Goal: Information Seeking & Learning: Learn about a topic

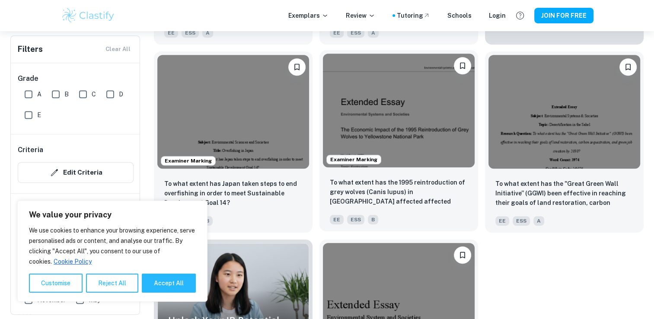
scroll to position [444, 0]
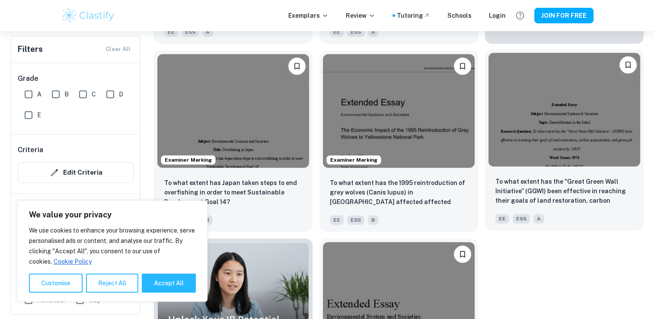
click at [513, 123] on img at bounding box center [565, 110] width 152 height 114
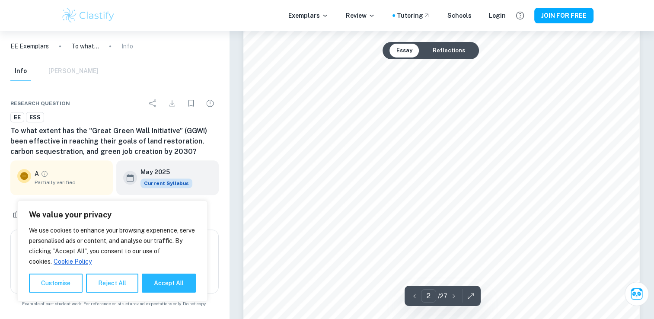
scroll to position [639, 0]
click at [79, 72] on div "Info [PERSON_NAME]" at bounding box center [54, 71] width 88 height 19
click at [448, 53] on button "Reflections" at bounding box center [449, 51] width 46 height 14
click at [412, 51] on button "Essay" at bounding box center [405, 51] width 30 height 14
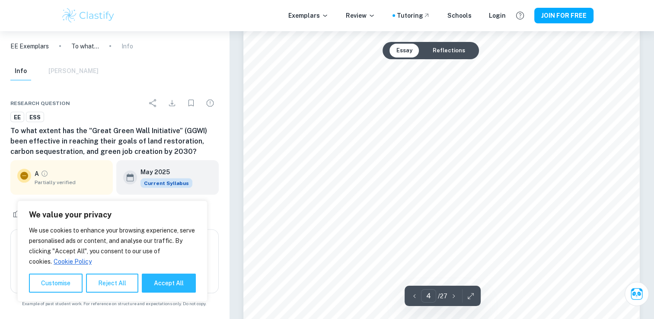
scroll to position [1734, 0]
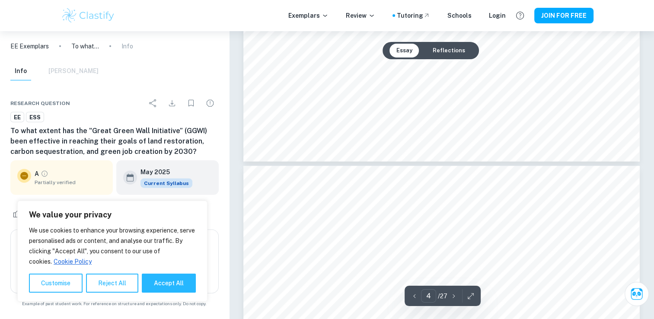
type input "5"
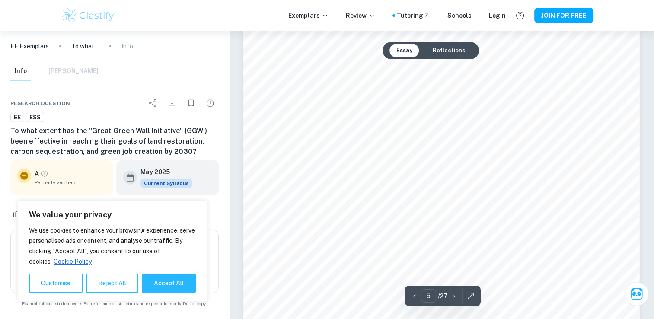
scroll to position [2220, 0]
